Goal: Task Accomplishment & Management: Manage account settings

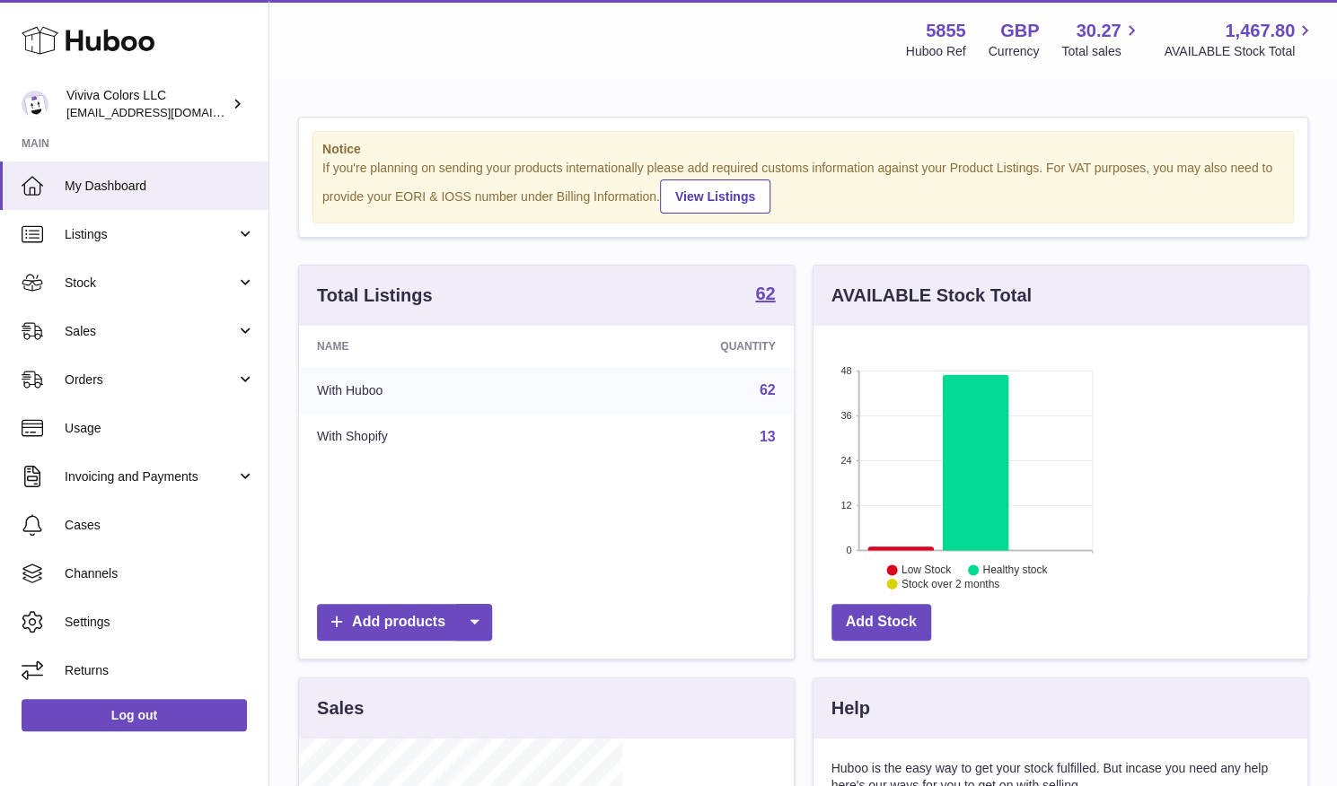
scroll to position [280, 323]
click at [85, 339] on span "Sales" at bounding box center [150, 331] width 171 height 17
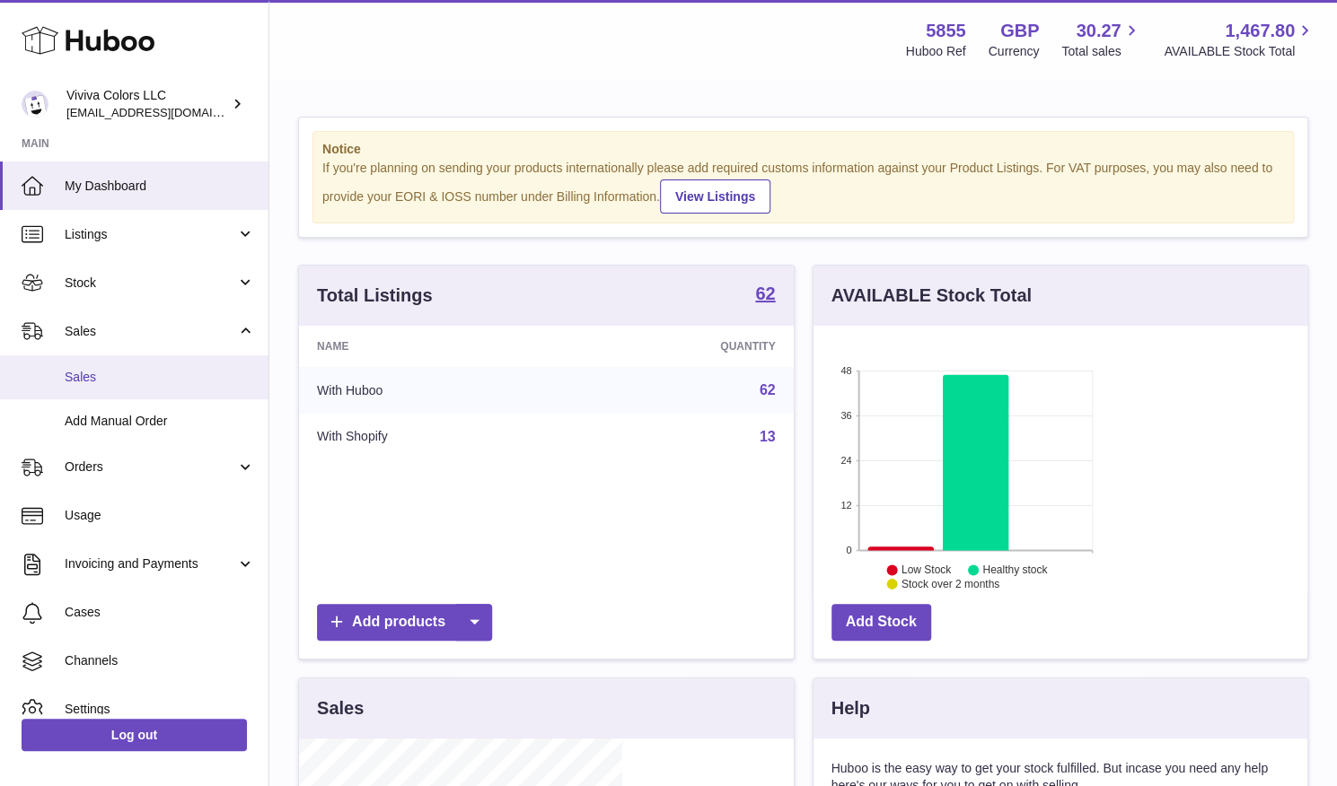
click at [88, 391] on link "Sales" at bounding box center [134, 378] width 268 height 44
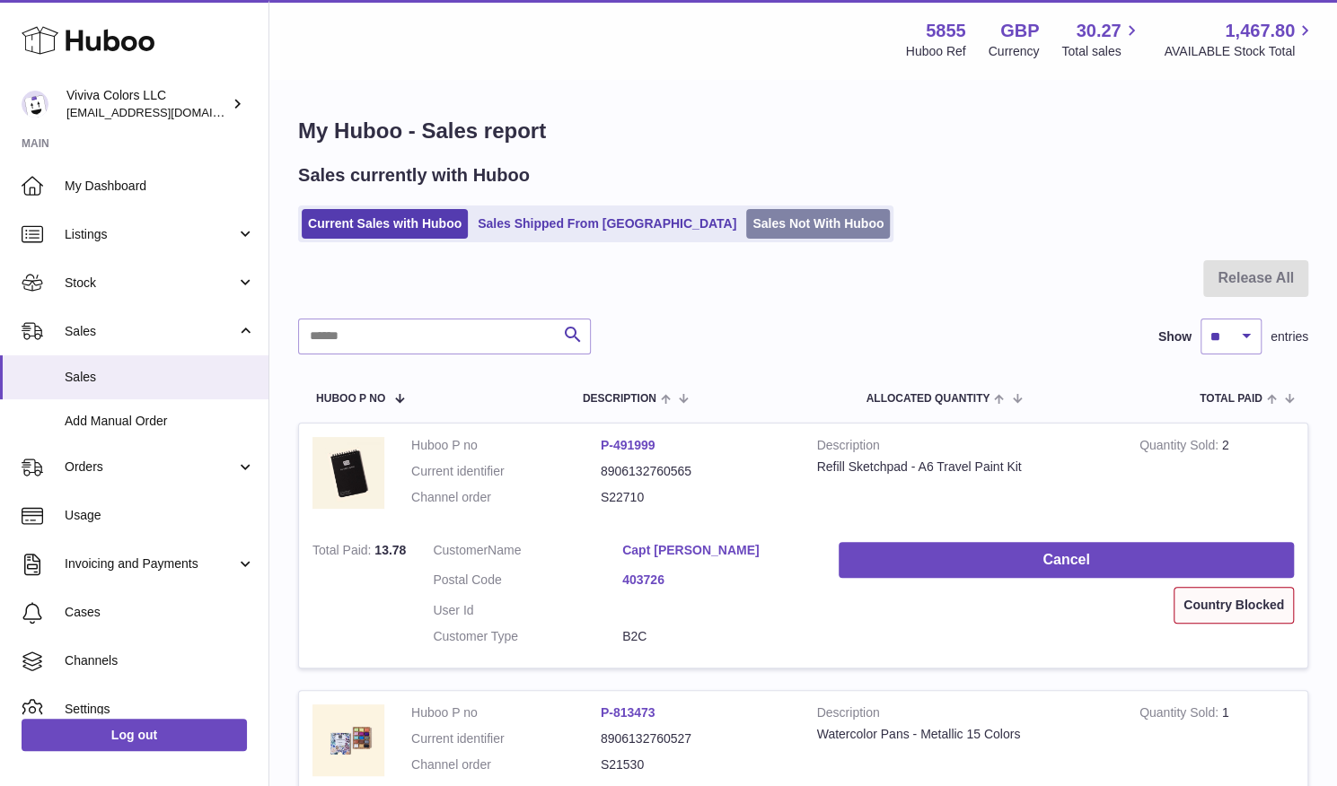
click at [750, 239] on link "Sales Not With Huboo" at bounding box center [818, 224] width 144 height 30
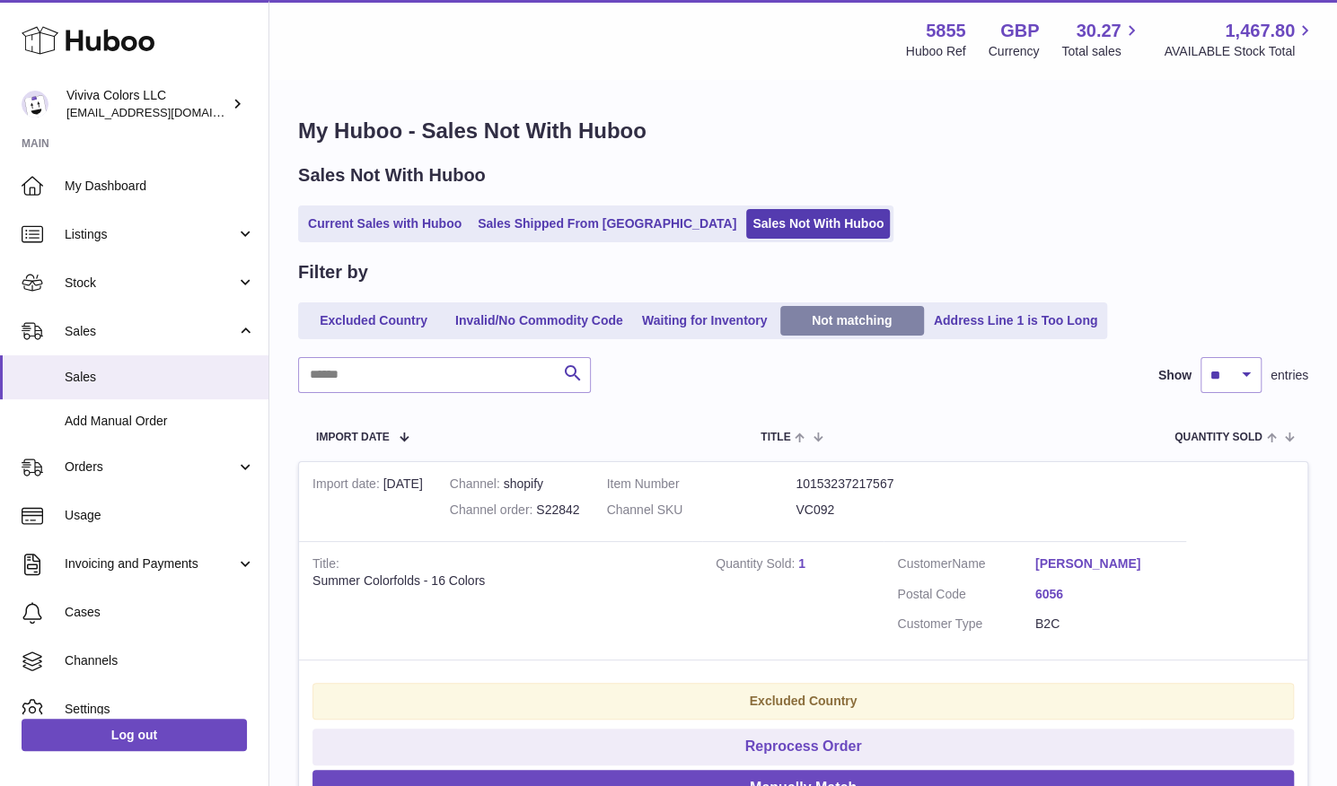
click at [848, 320] on link "Not matching" at bounding box center [852, 321] width 144 height 30
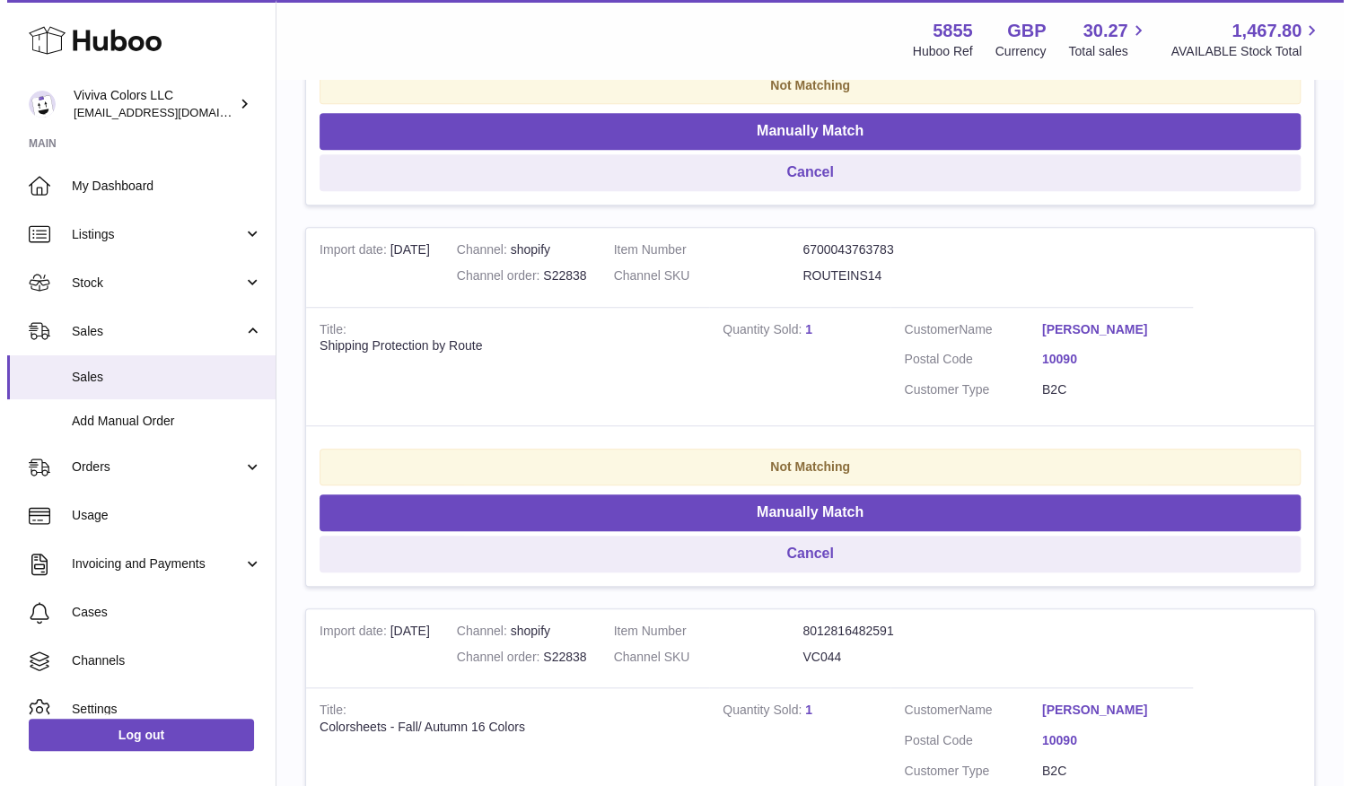
scroll to position [617, 0]
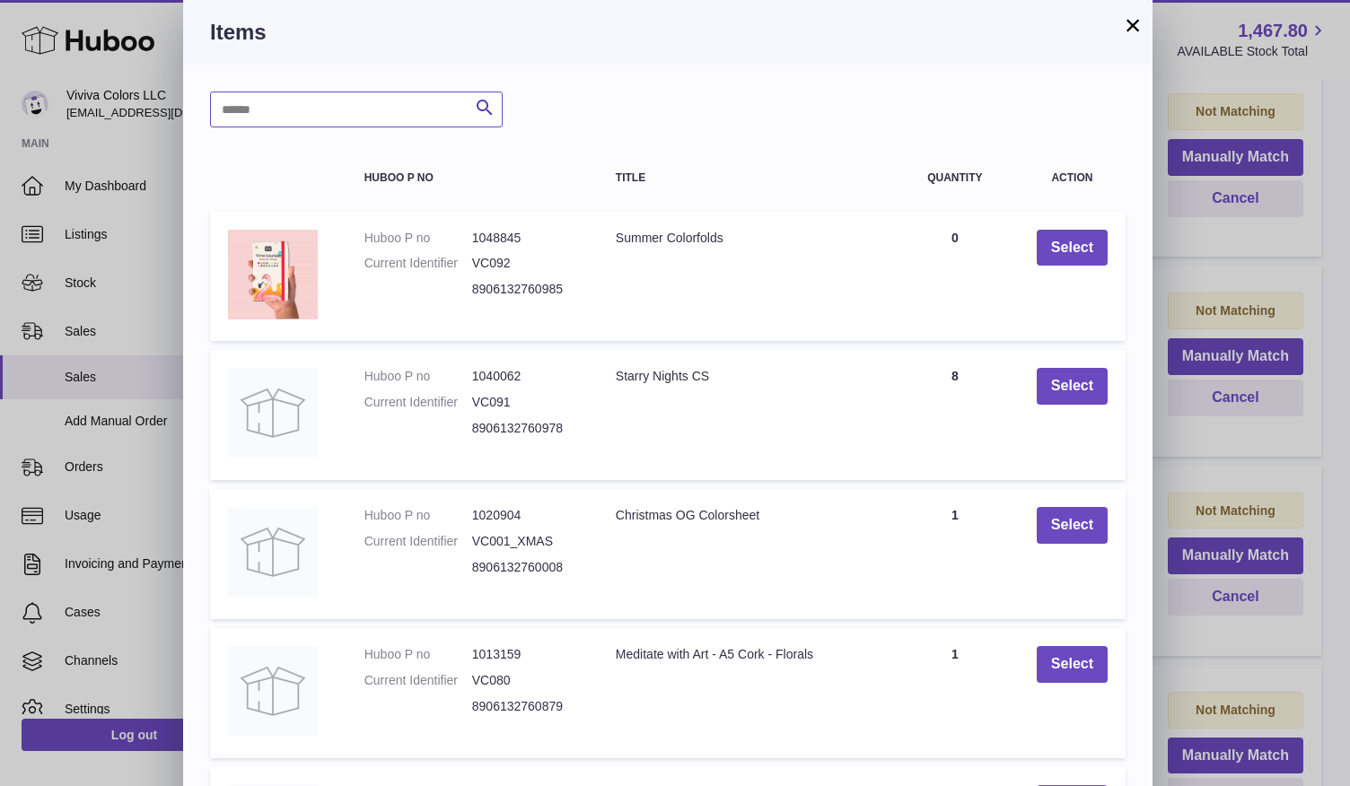
click at [362, 114] on input "text" at bounding box center [356, 110] width 293 height 36
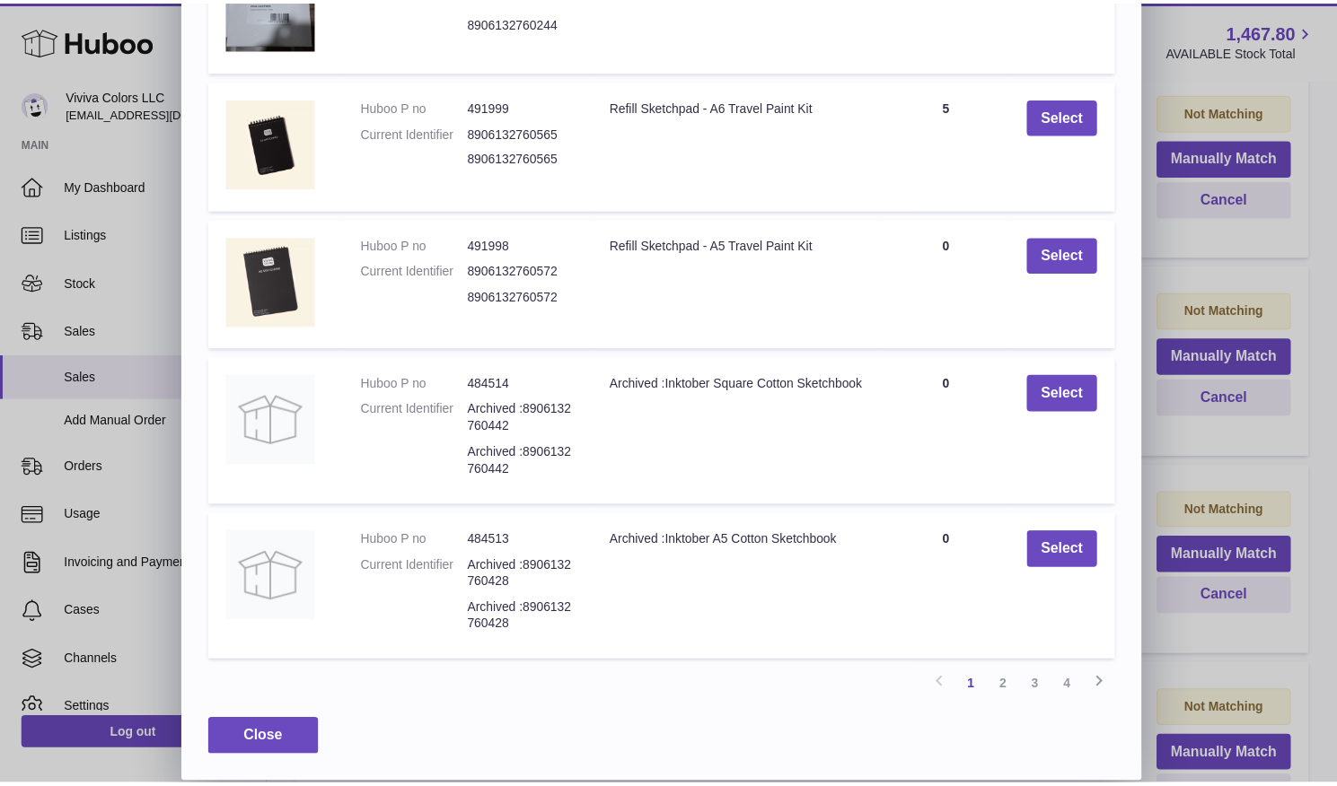
scroll to position [0, 0]
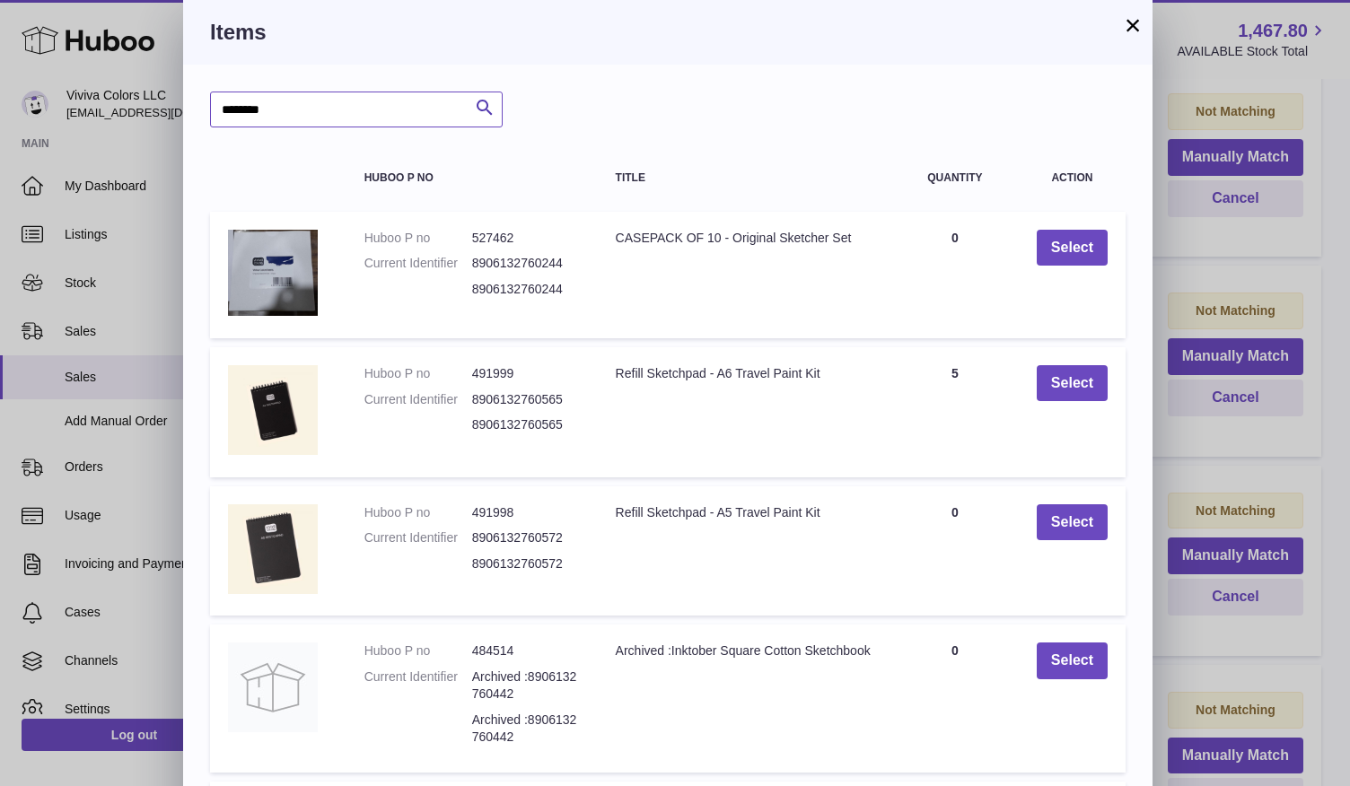
type input "********"
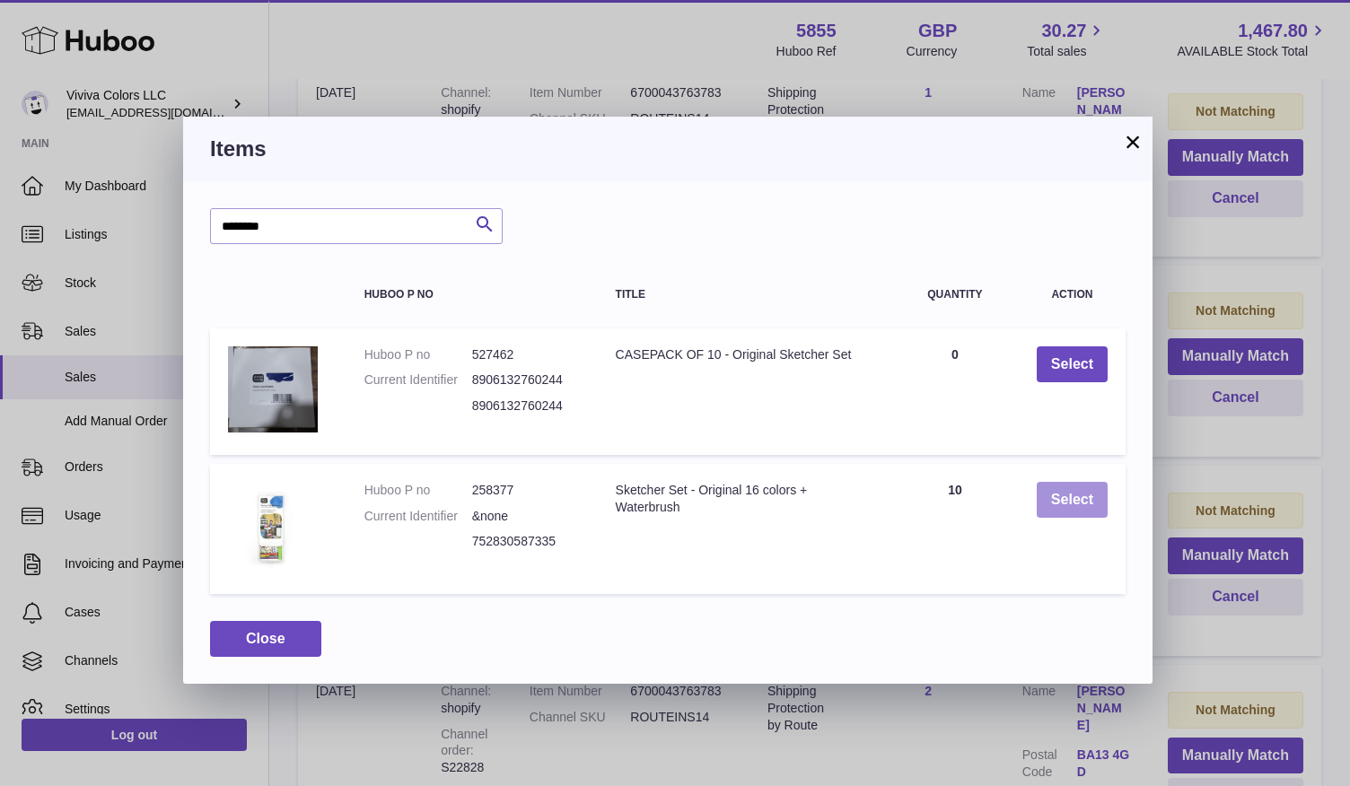
click at [1071, 499] on button "Select" at bounding box center [1072, 500] width 71 height 37
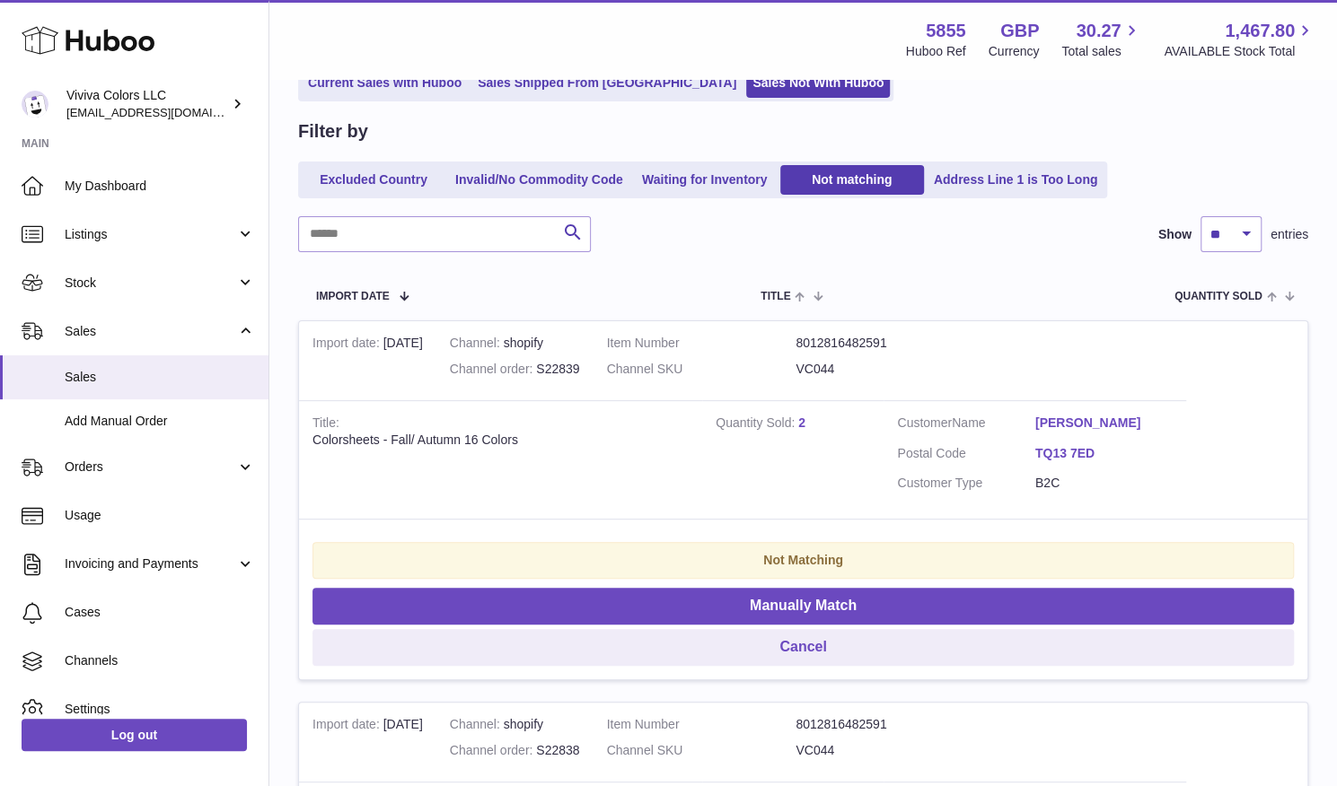
scroll to position [139, 0]
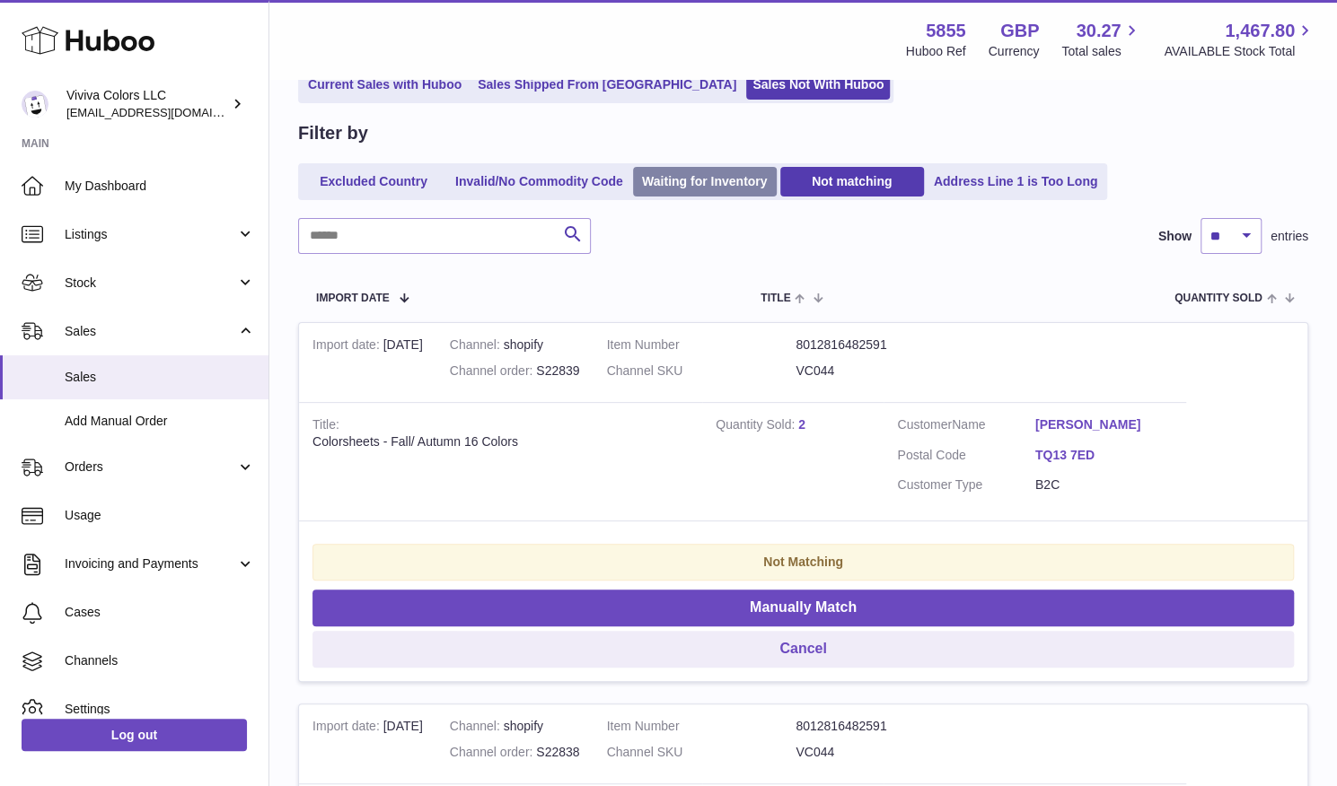
click at [716, 186] on link "Waiting for Inventory" at bounding box center [705, 182] width 144 height 30
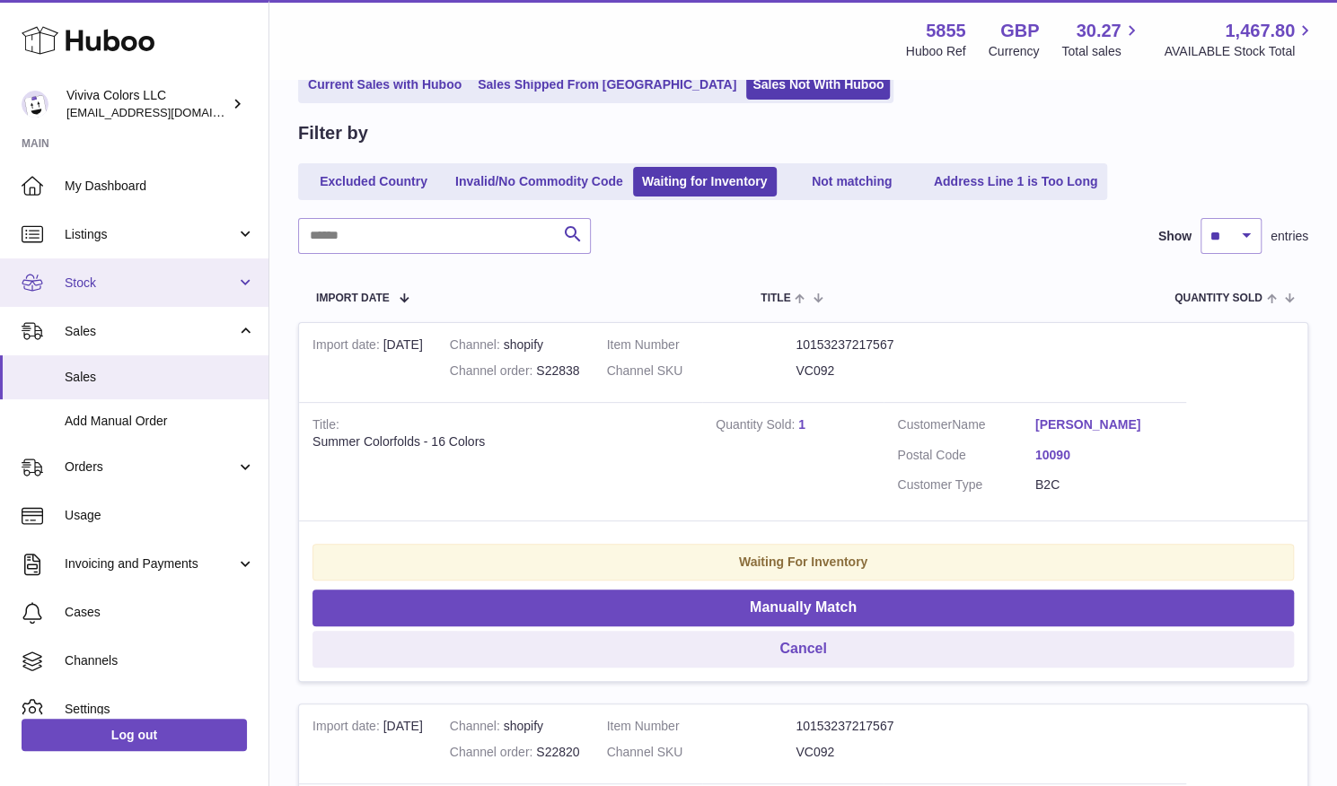
click at [127, 278] on span "Stock" at bounding box center [150, 283] width 171 height 17
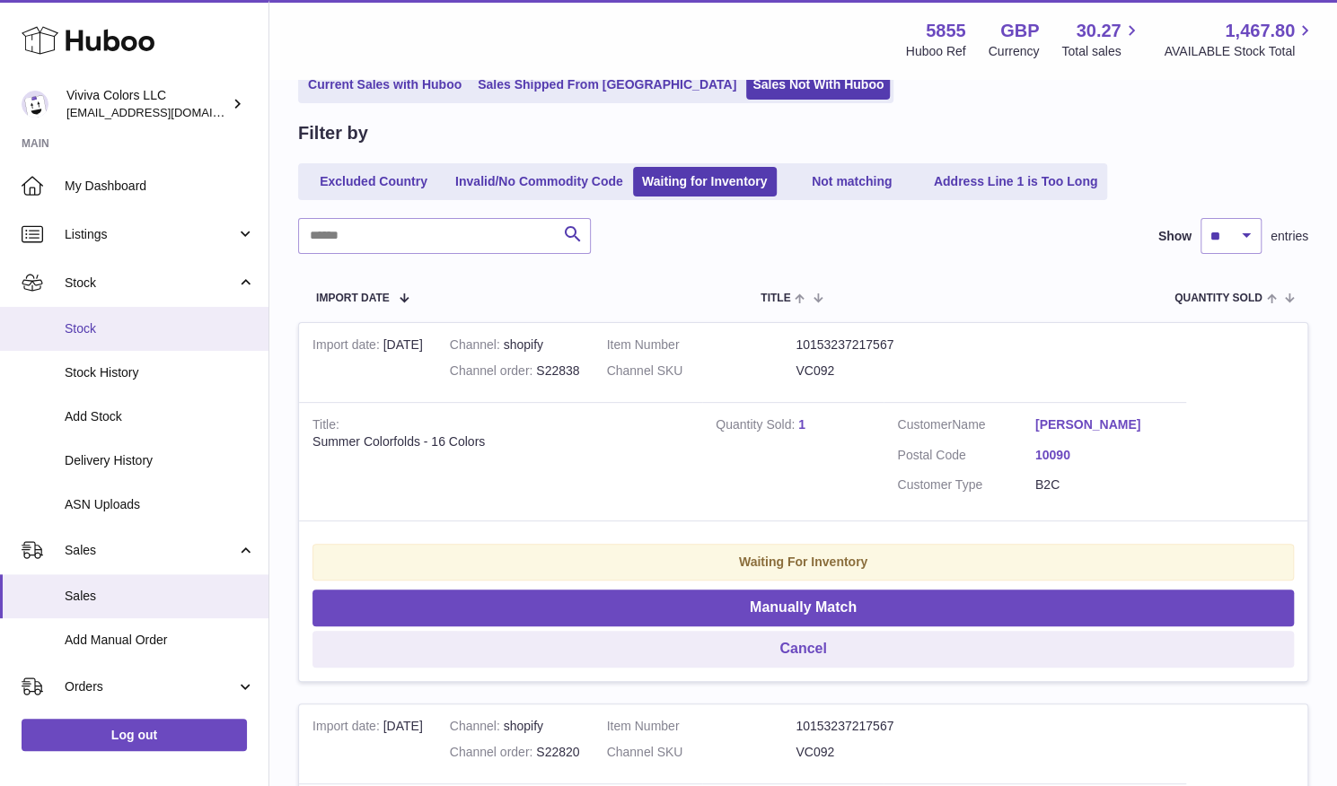
click at [120, 339] on link "Stock" at bounding box center [134, 329] width 268 height 44
